Goal: Task Accomplishment & Management: Complete application form

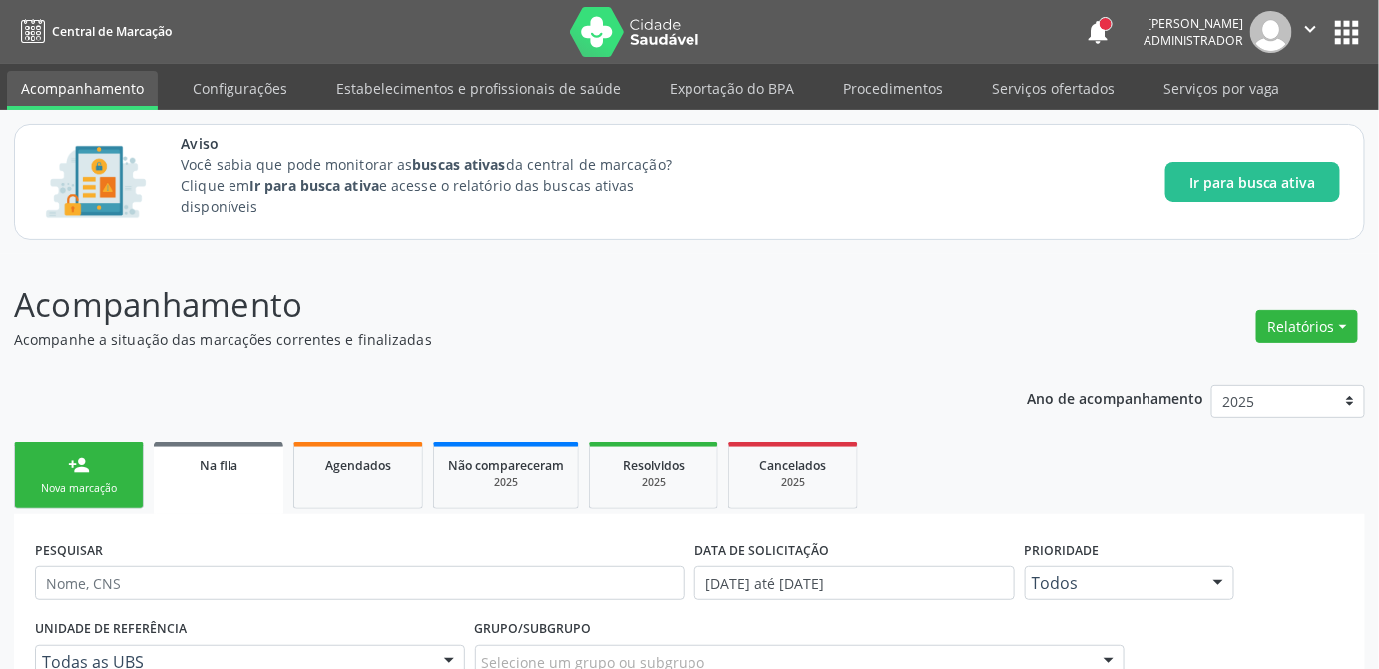
click at [91, 482] on div "Nova marcação" at bounding box center [79, 488] width 100 height 15
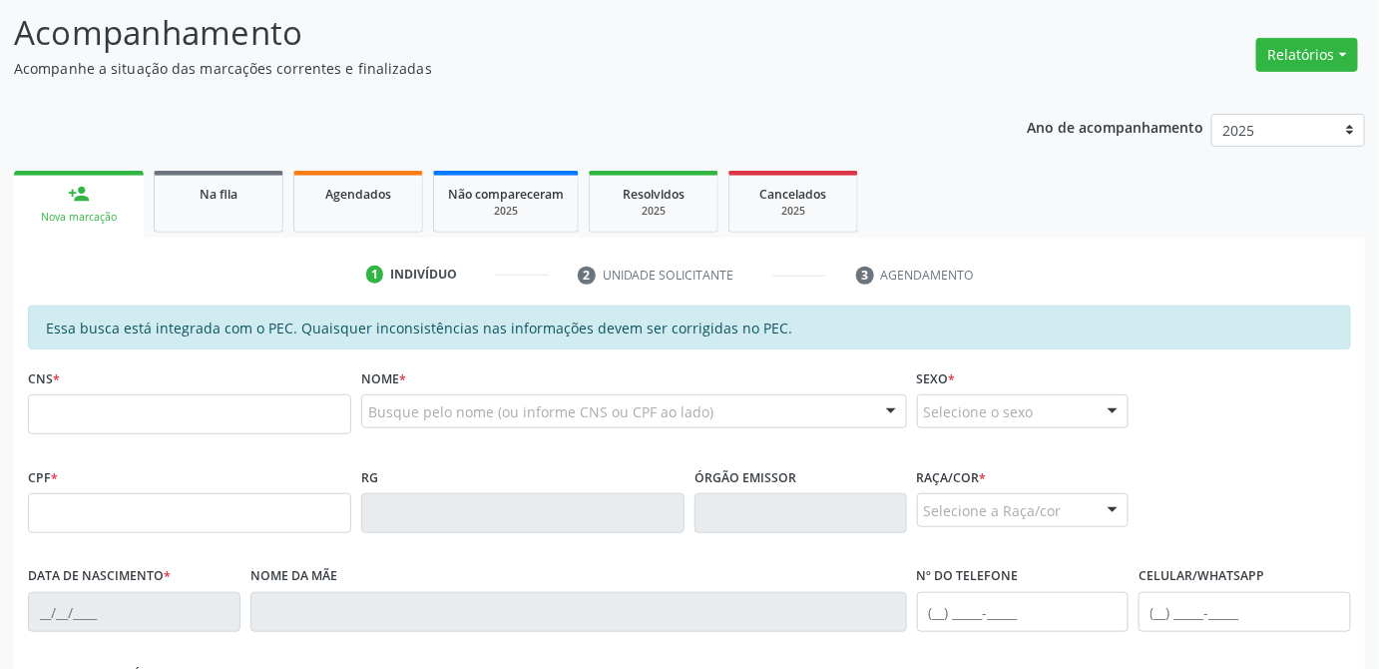
scroll to position [181, 0]
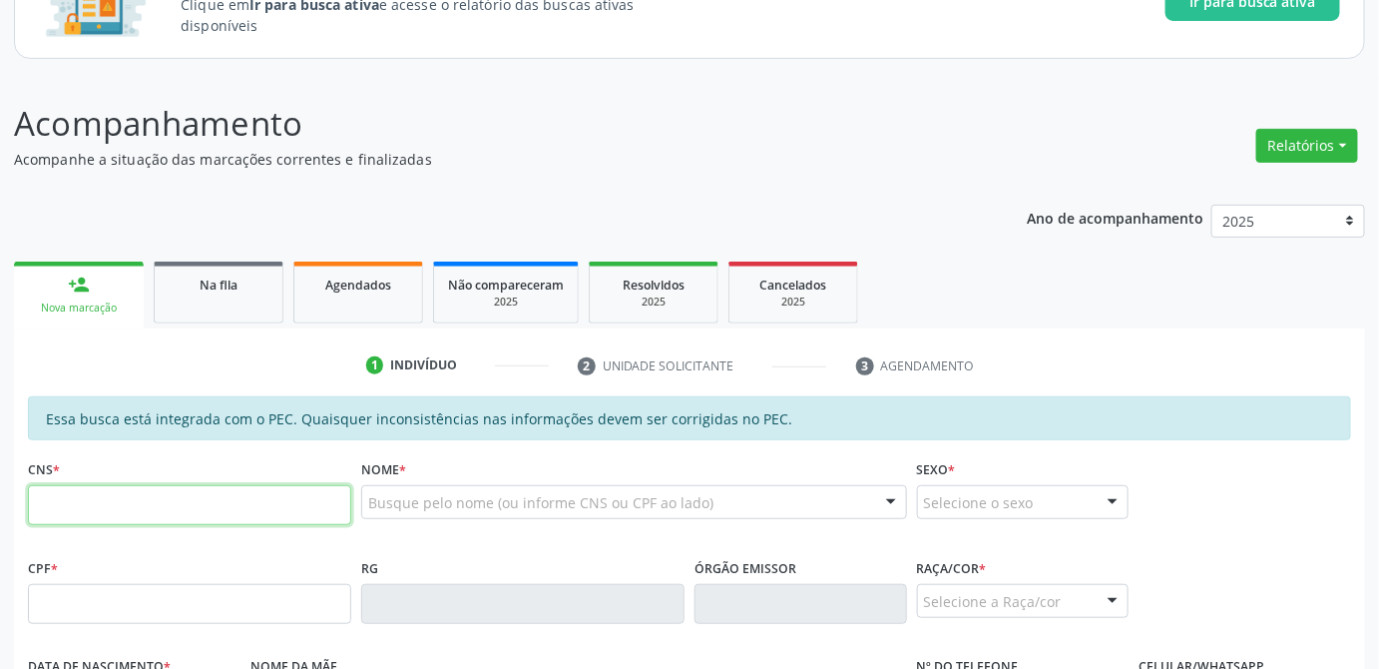
click at [191, 517] on input "text" at bounding box center [189, 505] width 323 height 40
type input "708 6000 6342 4384"
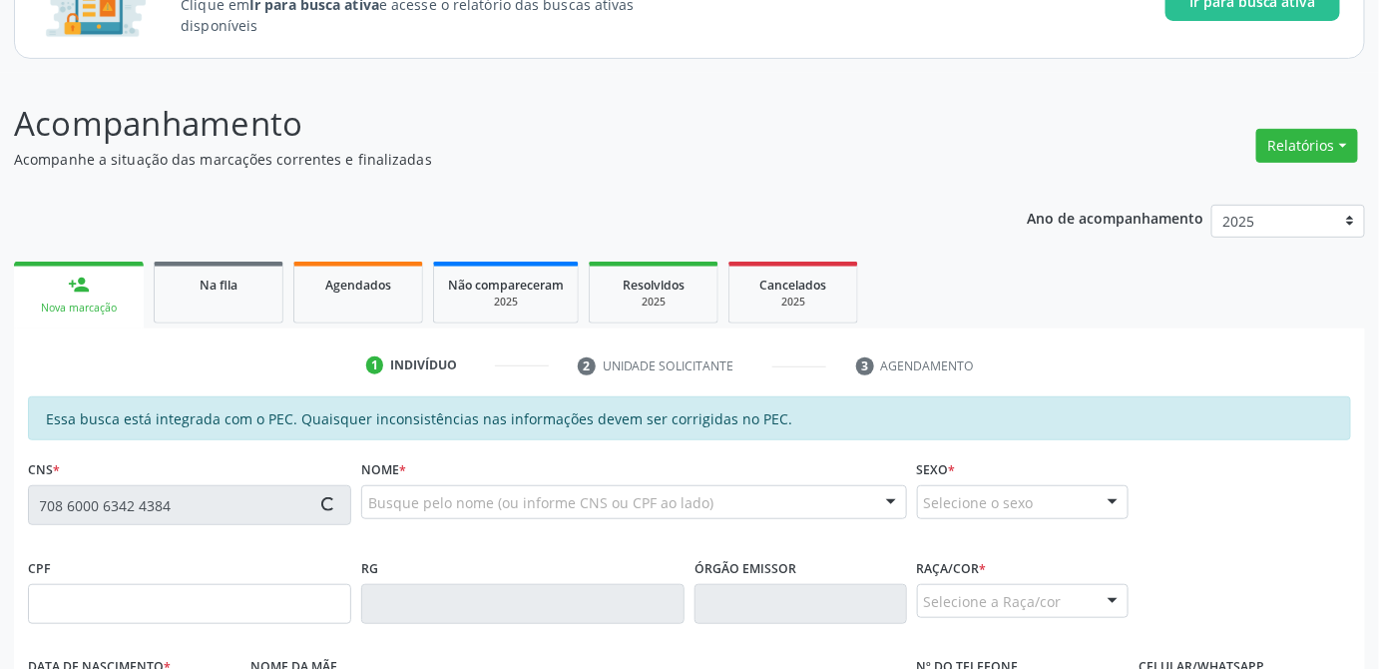
type input "020.389.394-89"
type input "[DATE]"
type input "[PERSON_NAME]"
type input "[PHONE_NUMBER]"
type input "21"
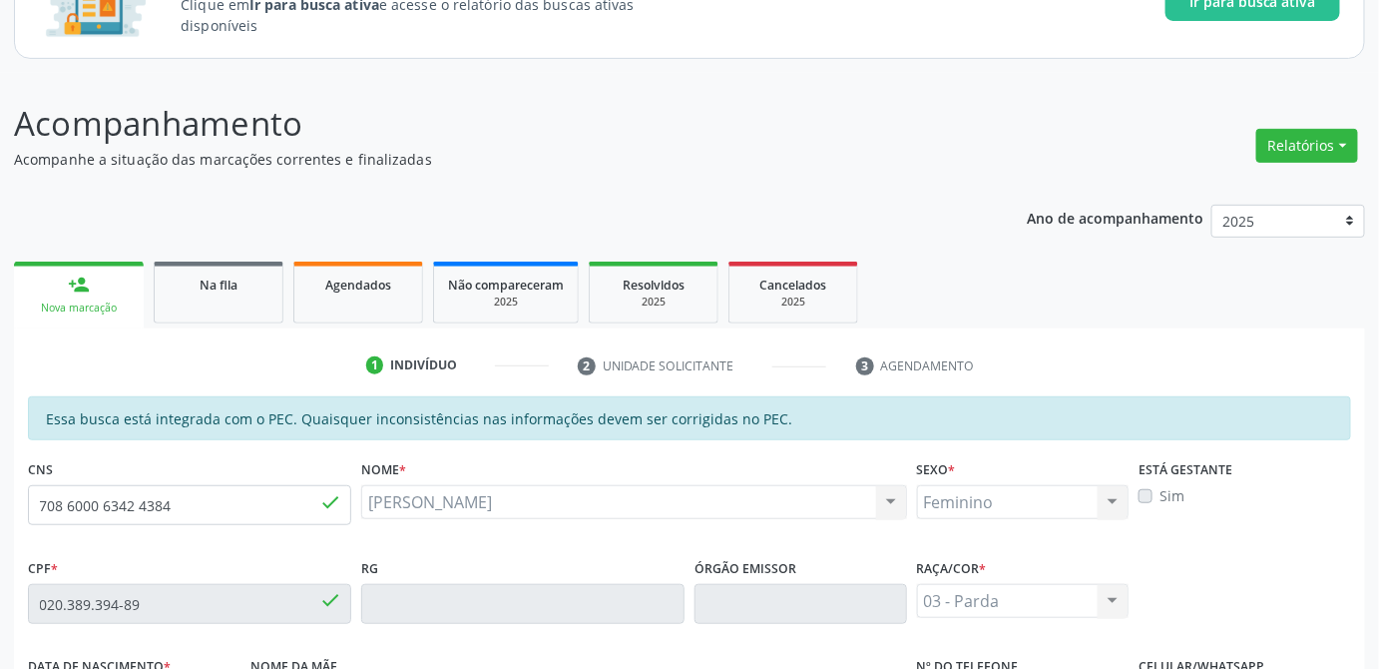
click at [1160, 491] on label "Sim" at bounding box center [1172, 495] width 25 height 21
click at [1175, 492] on label "Sim" at bounding box center [1172, 495] width 25 height 21
click at [1161, 493] on label "Sim" at bounding box center [1172, 495] width 25 height 21
click at [1160, 494] on label "Sim" at bounding box center [1172, 495] width 25 height 21
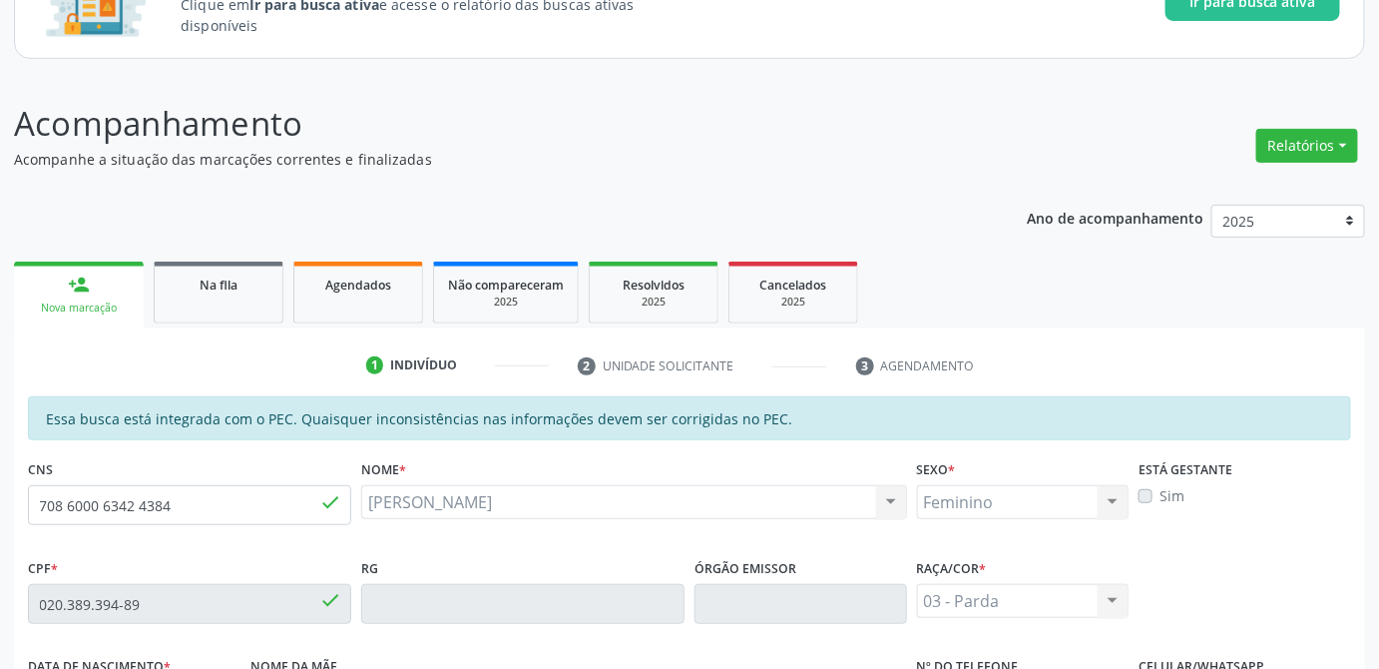
click at [1160, 498] on label "Sim" at bounding box center [1172, 495] width 25 height 21
click at [1184, 510] on div "Está gestante Sim" at bounding box center [1245, 503] width 223 height 99
click at [1160, 495] on label "Sim" at bounding box center [1172, 495] width 25 height 21
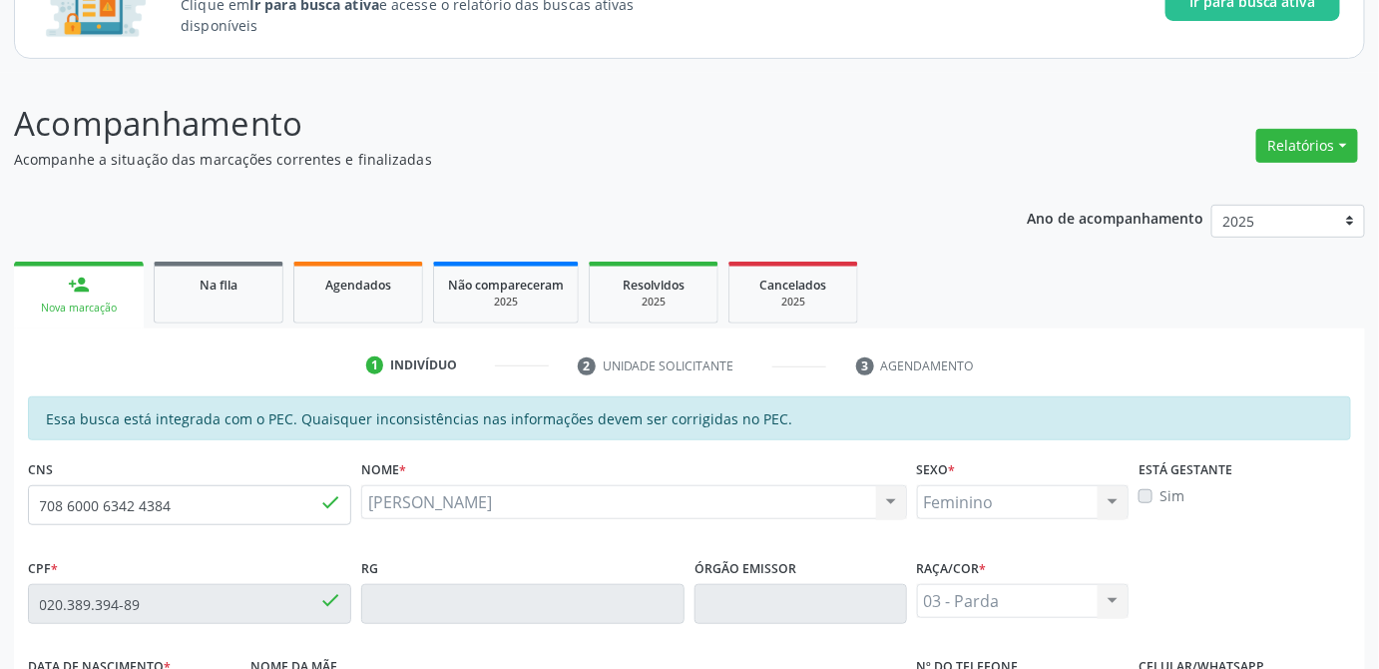
click at [1179, 499] on label "Sim" at bounding box center [1172, 495] width 25 height 21
click at [1179, 527] on div "Está gestante Sim" at bounding box center [1245, 503] width 223 height 99
click at [1160, 495] on label "Sim" at bounding box center [1172, 495] width 25 height 21
click at [1160, 493] on label "Sim" at bounding box center [1172, 495] width 25 height 21
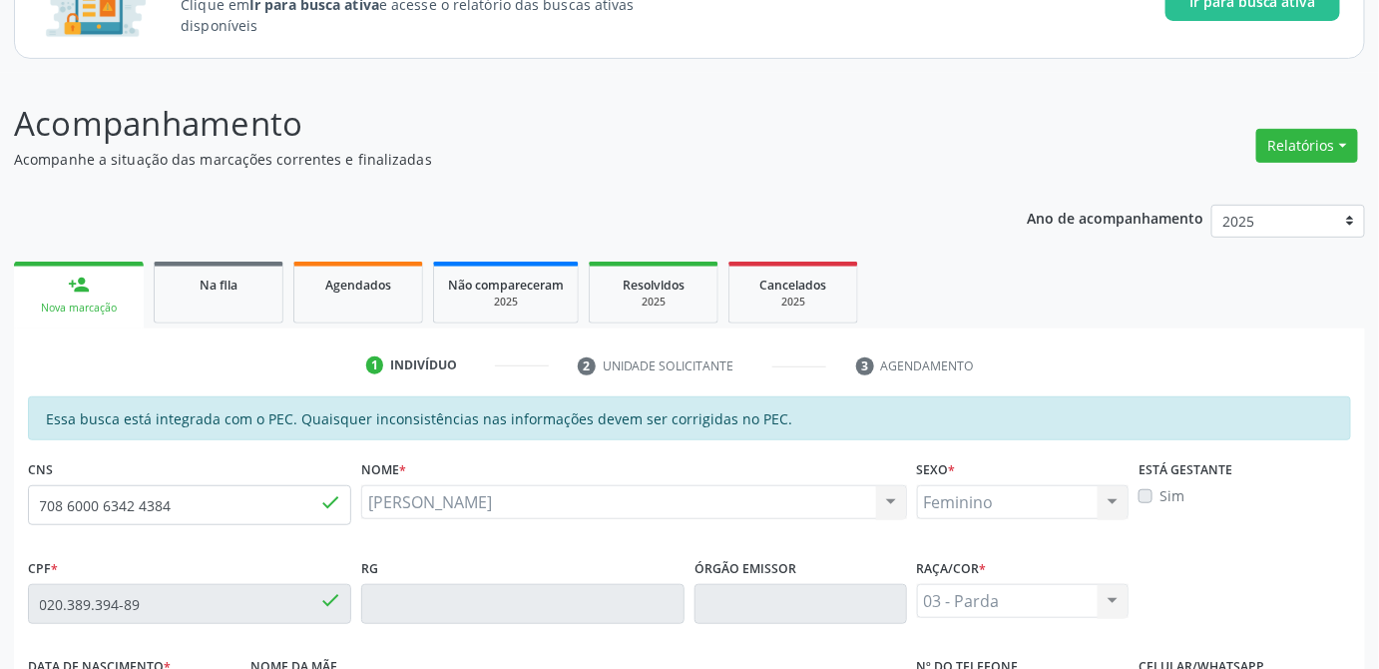
click at [1160, 493] on label "Sim" at bounding box center [1172, 495] width 25 height 21
click at [1155, 493] on div "Sim" at bounding box center [1245, 495] width 213 height 21
click at [1165, 493] on label "Sim" at bounding box center [1172, 495] width 25 height 21
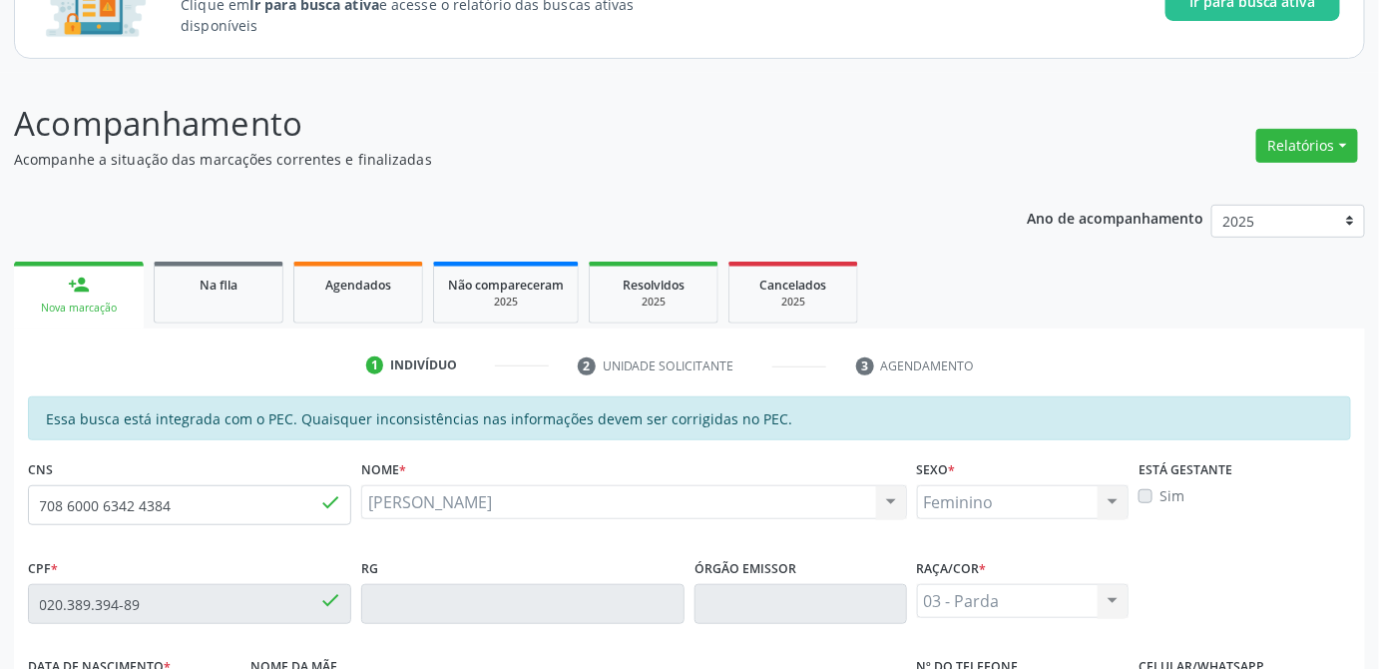
click at [1165, 493] on label "Sim" at bounding box center [1172, 495] width 25 height 21
click at [1160, 493] on label "Sim" at bounding box center [1172, 495] width 25 height 21
click at [1160, 499] on label "Sim" at bounding box center [1172, 495] width 25 height 21
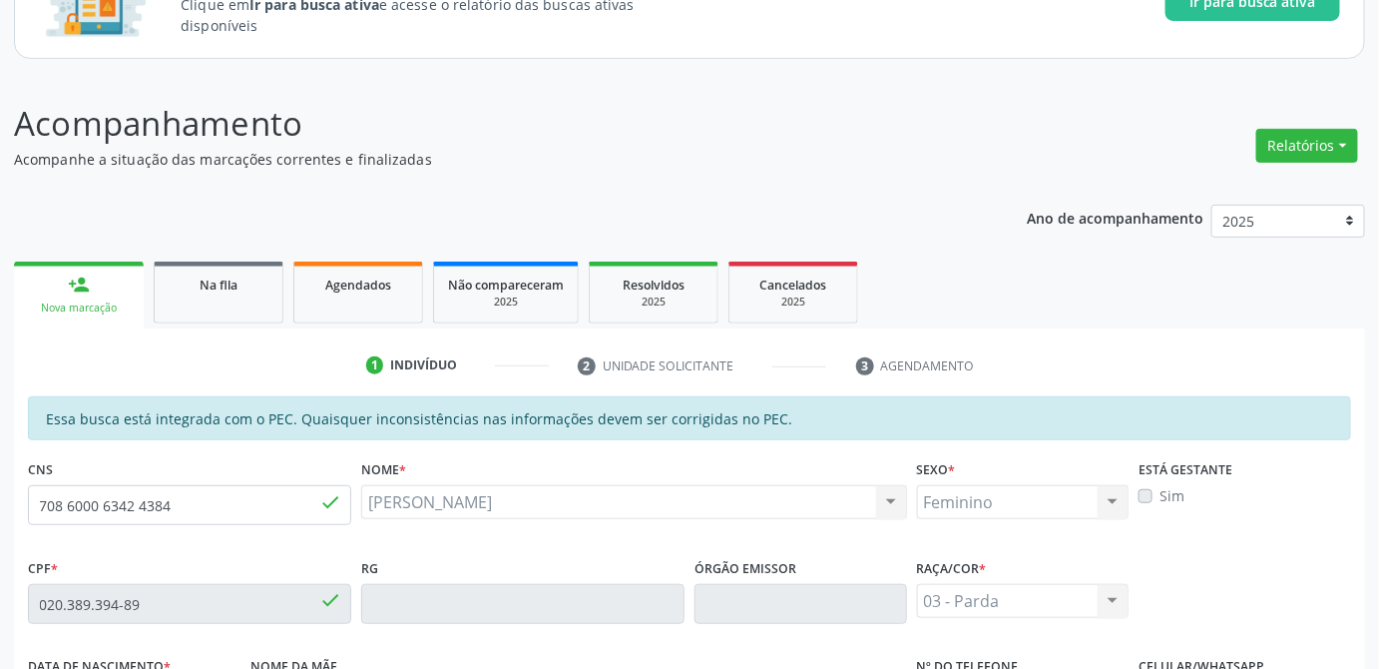
click at [1160, 493] on label "Sim" at bounding box center [1172, 495] width 25 height 21
click at [1187, 530] on div "Está gestante Sim" at bounding box center [1245, 503] width 223 height 99
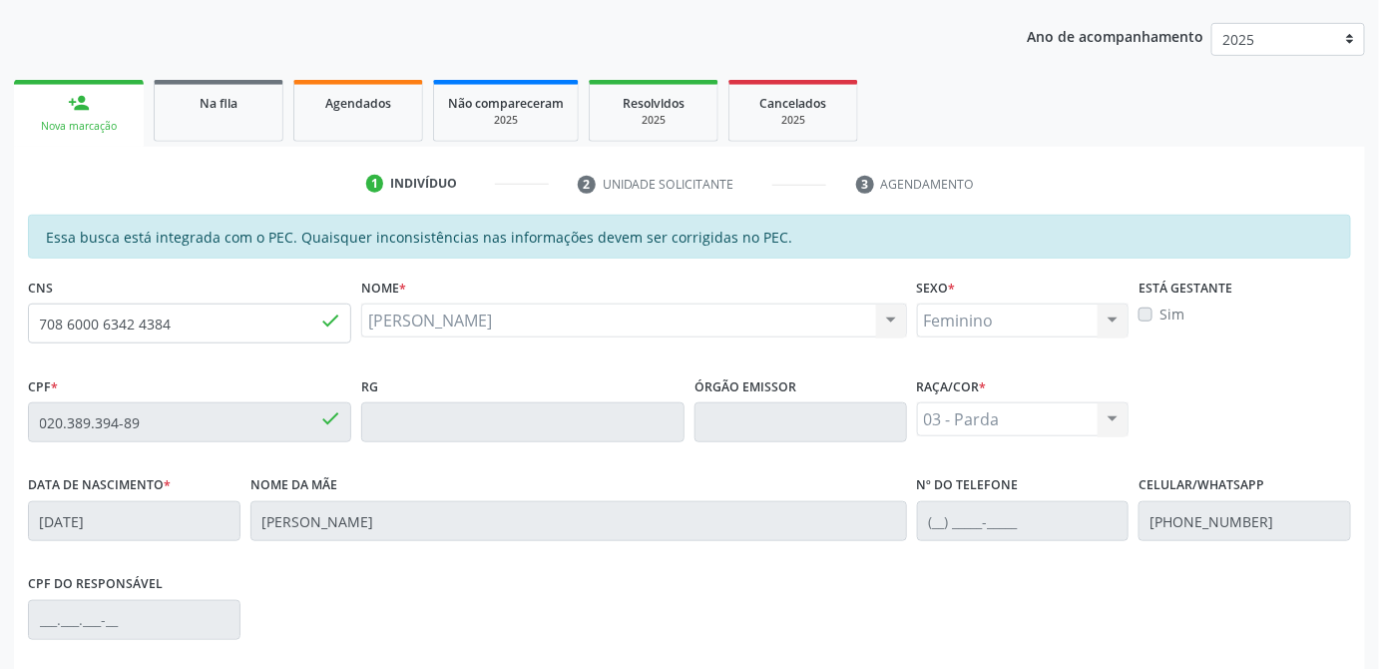
scroll to position [453, 0]
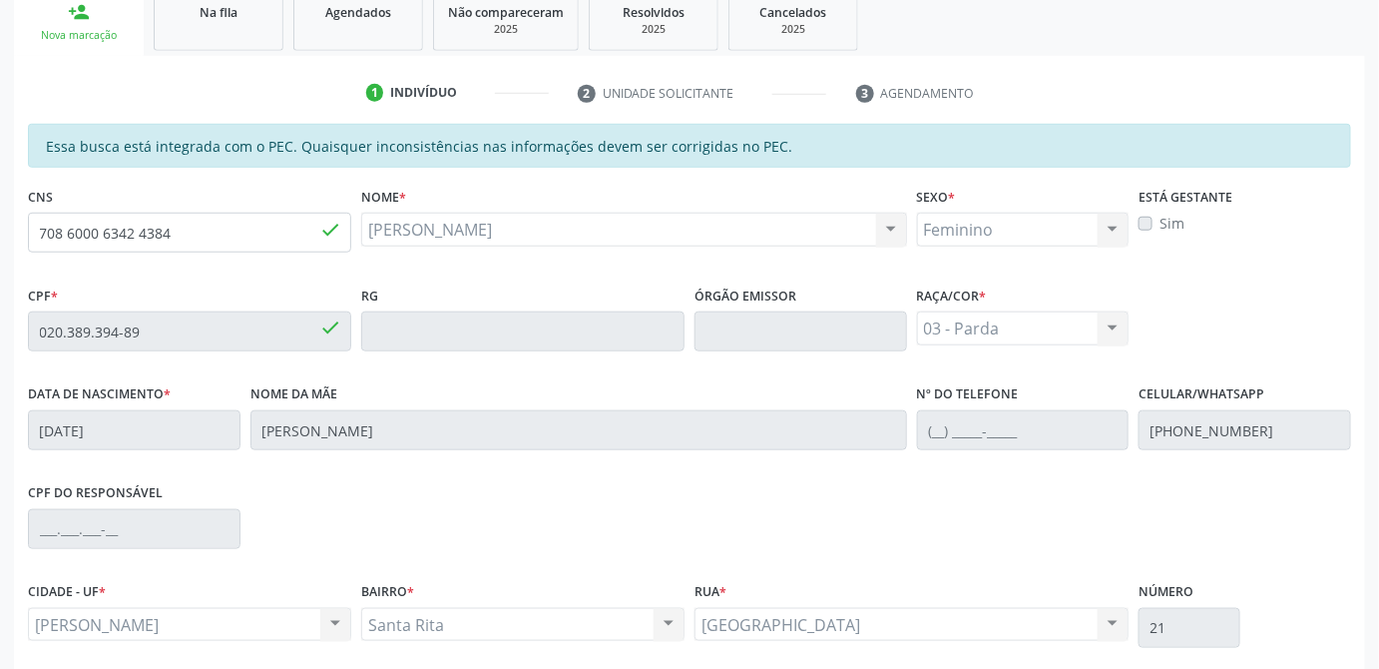
click at [1131, 322] on div "Raça/cor * 03 - [MEDICAL_DATA] 01 - Branca 02 - Preta 04 - [GEOGRAPHIC_DATA] 03…" at bounding box center [1023, 329] width 223 height 99
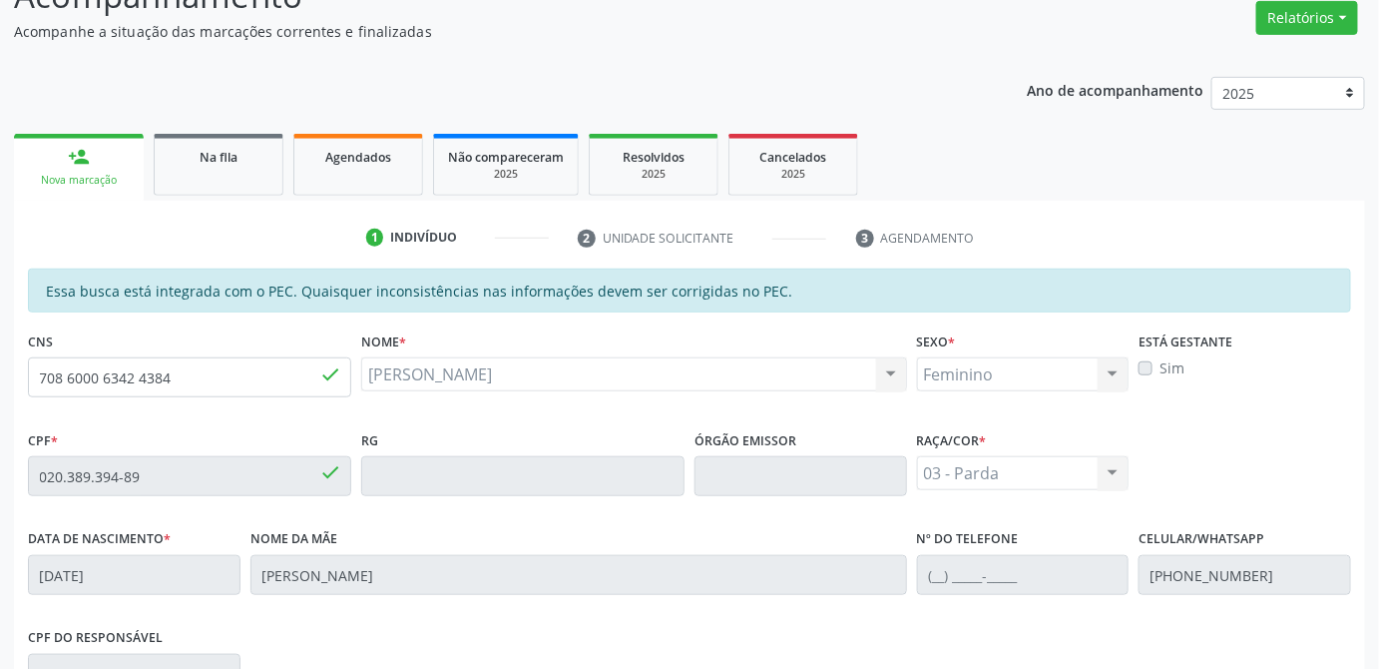
scroll to position [278, 0]
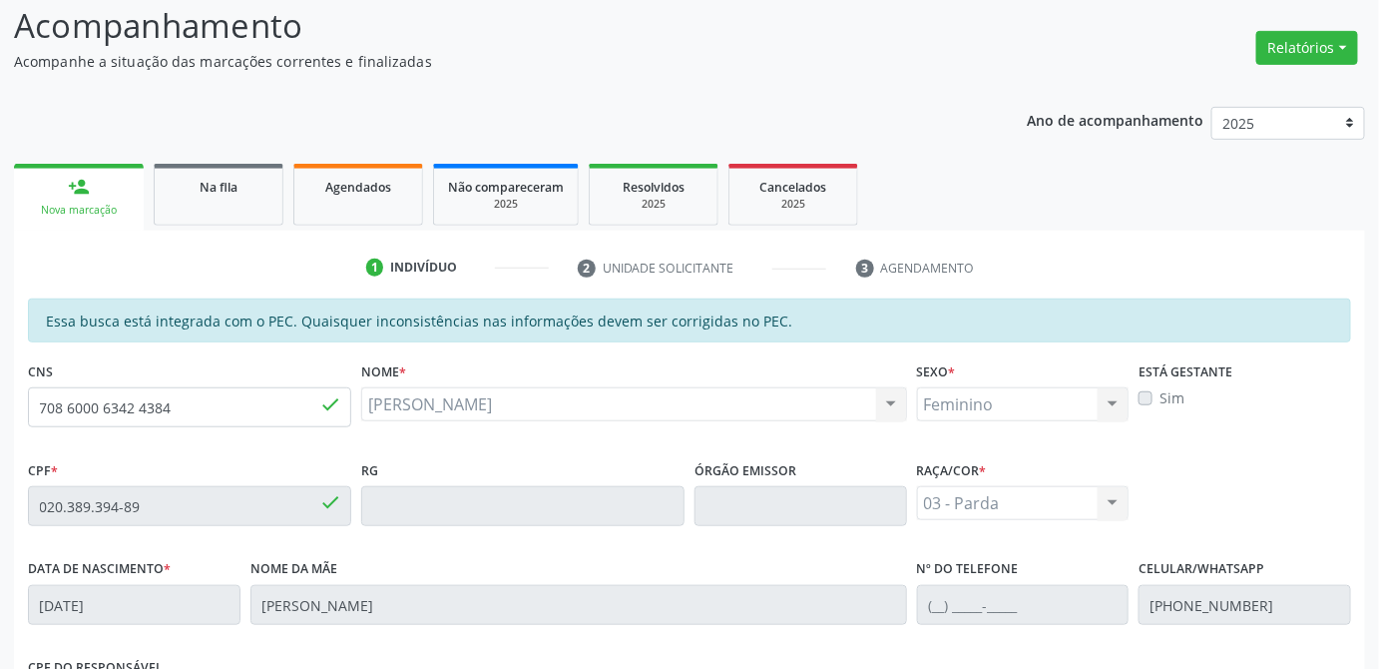
click at [1376, 407] on div "Acompanhamento Acompanhe a situação das marcações correntes e finalizadas Relat…" at bounding box center [689, 490] width 1379 height 1030
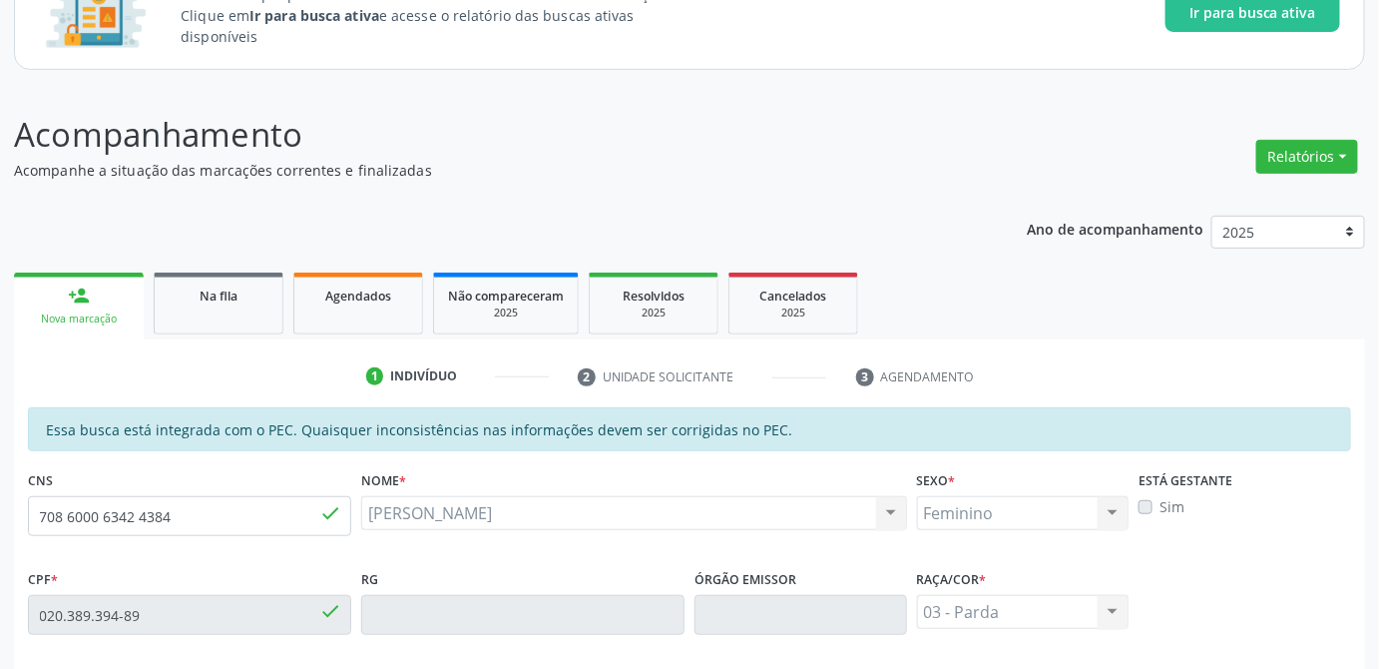
scroll to position [163, 0]
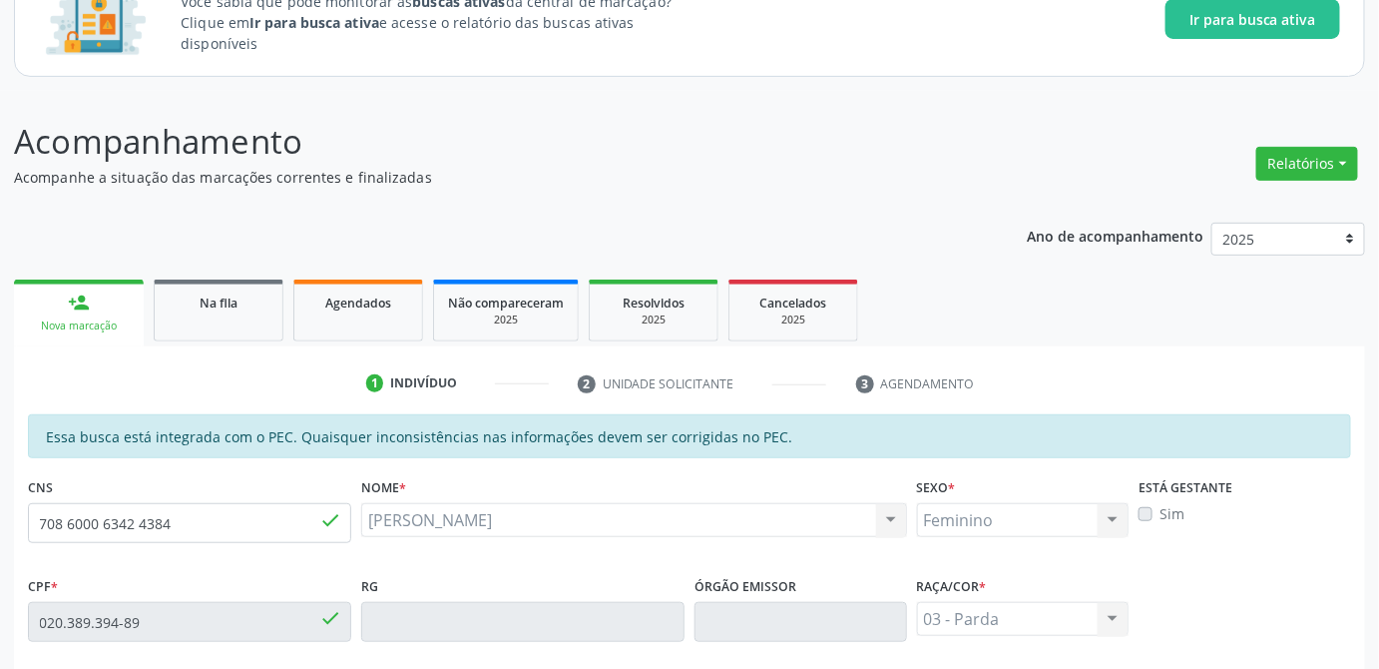
click at [732, 213] on div "Ano de acompanhamento 2025 person_add Nova marcação Na fila Agendados Não compa…" at bounding box center [689, 658] width 1351 height 899
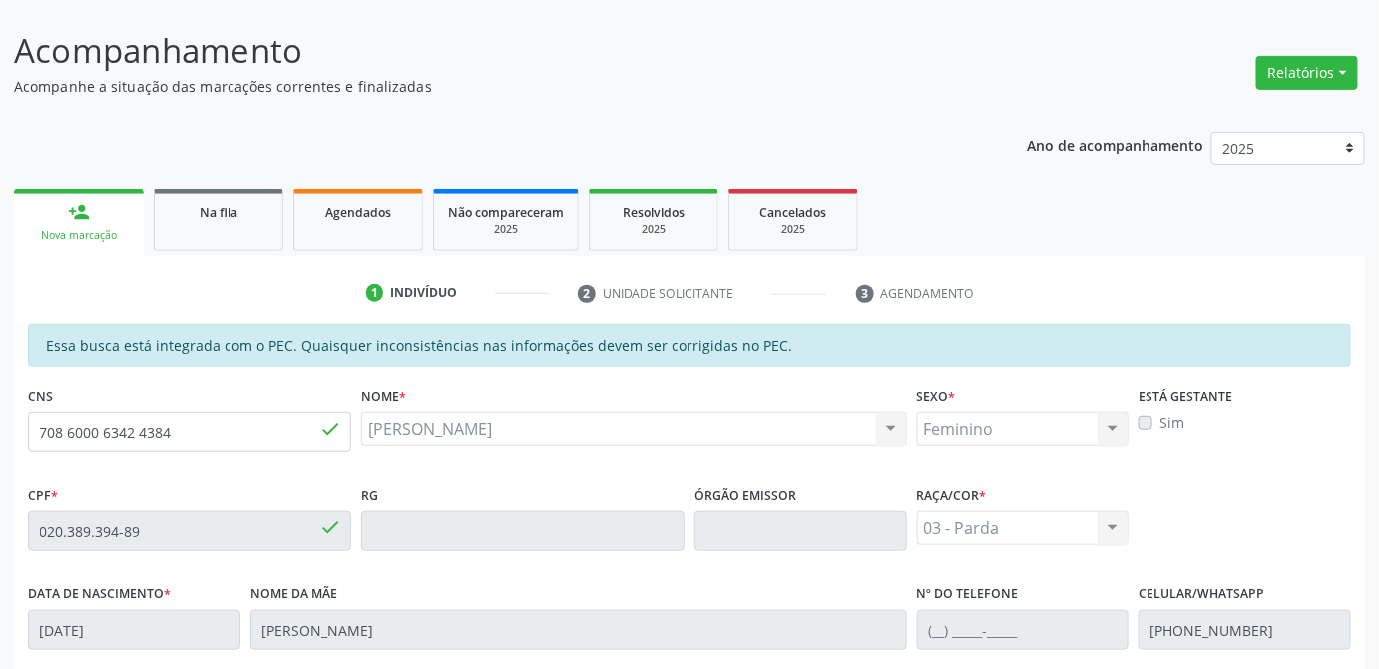
scroll to position [435, 0]
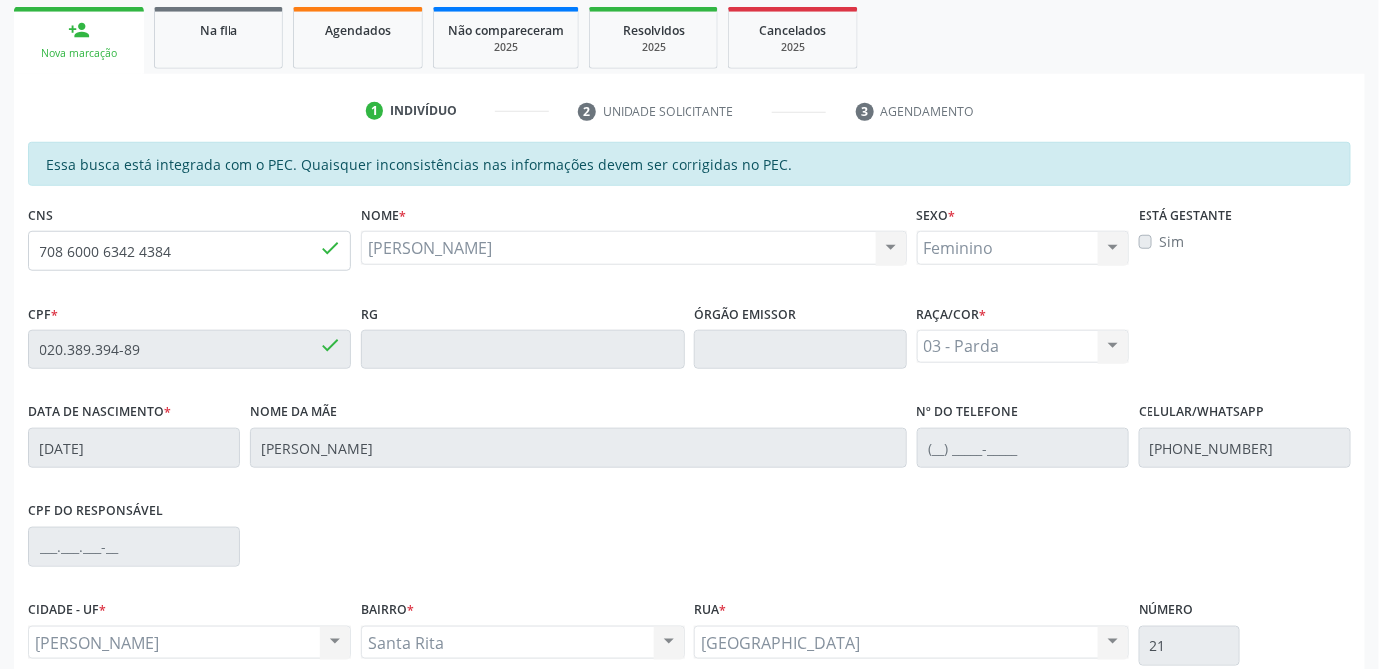
click at [471, 519] on div "CPF do responsável" at bounding box center [689, 545] width 1333 height 99
